Goal: Find specific page/section: Find specific page/section

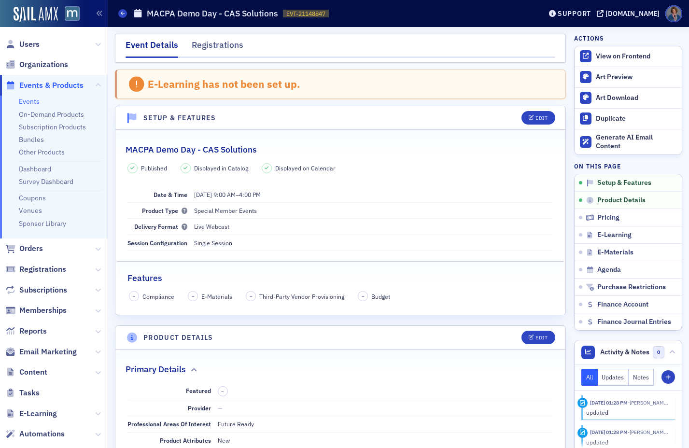
click at [28, 104] on link "Events" at bounding box center [29, 101] width 21 height 9
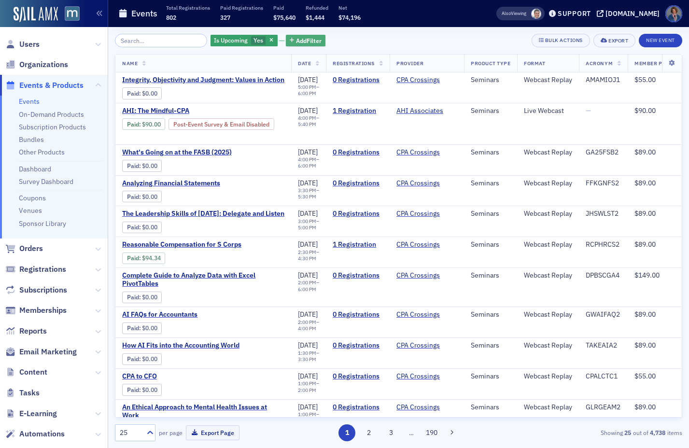
click at [296, 42] on span "Add Filter" at bounding box center [309, 40] width 26 height 9
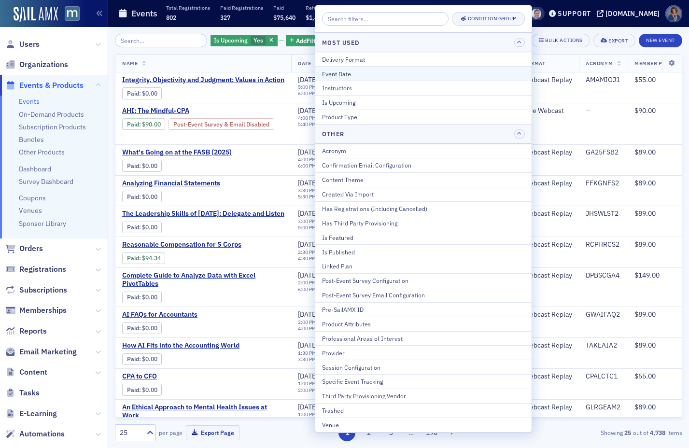
click at [337, 72] on div "Event Date" at bounding box center [423, 74] width 203 height 9
select select "7"
select select "2025"
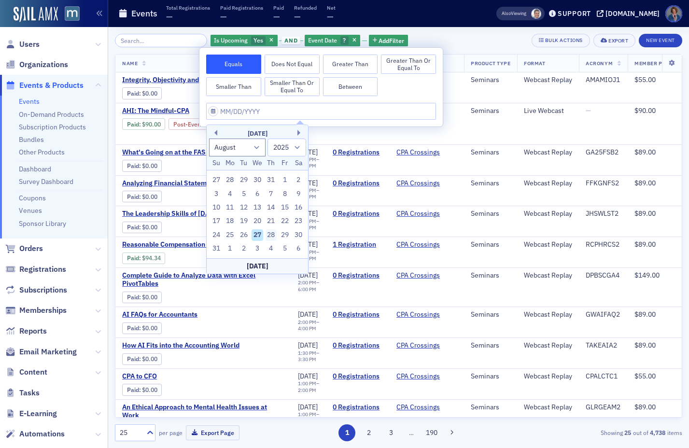
click at [271, 236] on div "28" at bounding box center [271, 235] width 12 height 12
type input "[DATE]"
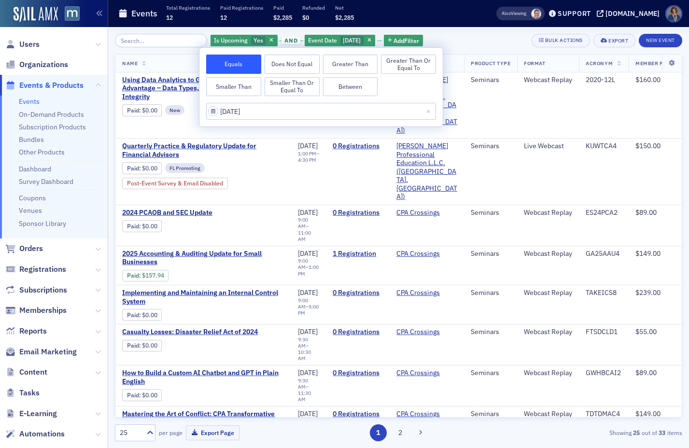
click at [468, 35] on div "Is Upcoming Yes and Event Date [DATE] Add Filter Bulk Actions Export New Event" at bounding box center [398, 41] width 567 height 14
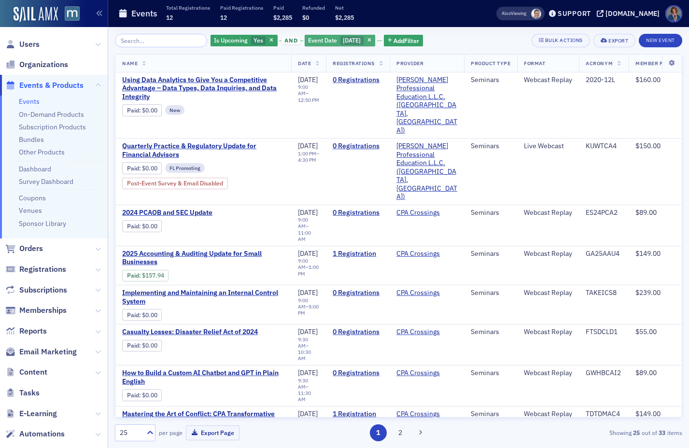
click at [343, 40] on span "[DATE]" at bounding box center [352, 40] width 18 height 8
select select "7"
select select "2025"
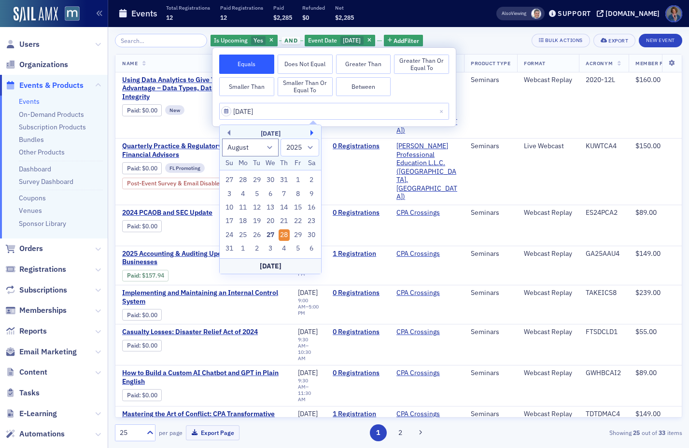
click at [313, 133] on button "Next Month" at bounding box center [313, 133] width 6 height 6
select select "8"
click at [256, 181] on div "2" at bounding box center [257, 180] width 12 height 12
type input "[DATE]"
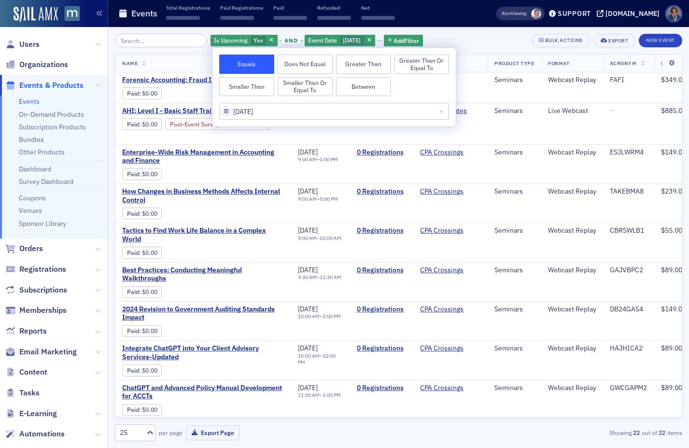
click at [489, 42] on div "Is Upcoming Yes and Event Date [DATE] Add Filter Bulk Actions Export New Event" at bounding box center [398, 41] width 567 height 14
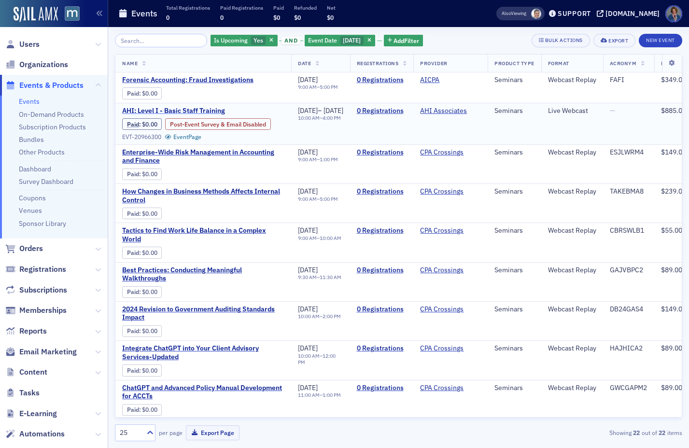
click at [211, 111] on span "AHI: Level I - Basic Staff Training" at bounding box center [203, 111] width 162 height 9
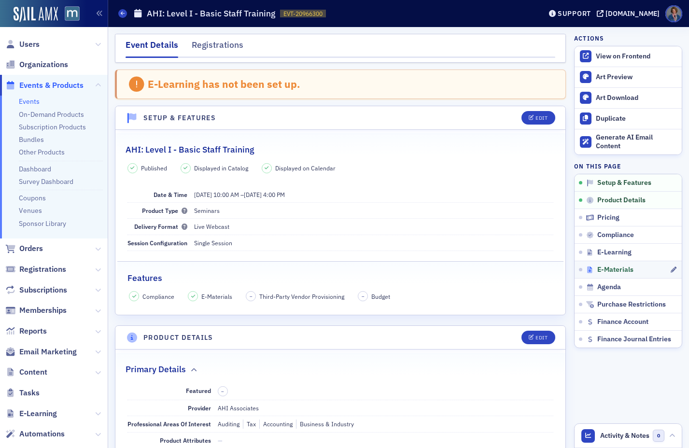
click at [601, 271] on span "E-Materials" at bounding box center [615, 269] width 36 height 9
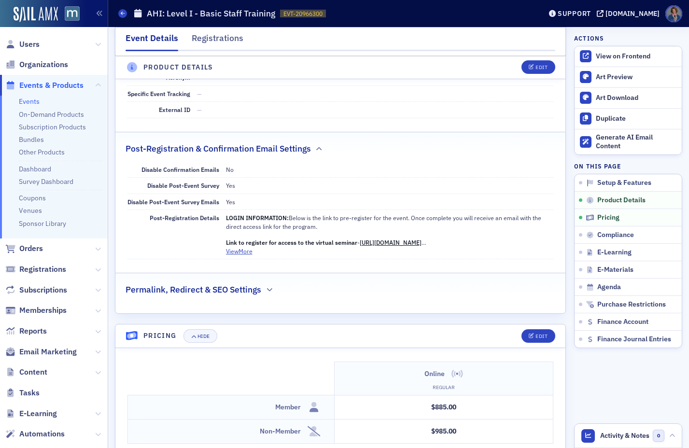
scroll to position [598, 0]
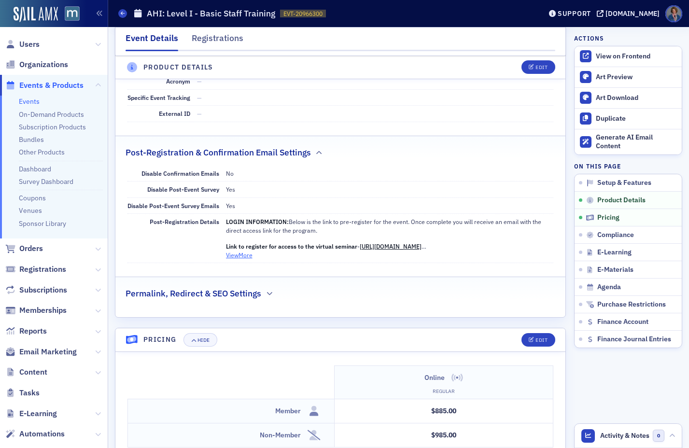
click at [241, 256] on button "View More" at bounding box center [239, 255] width 27 height 9
